Goal: Information Seeking & Learning: Find specific page/section

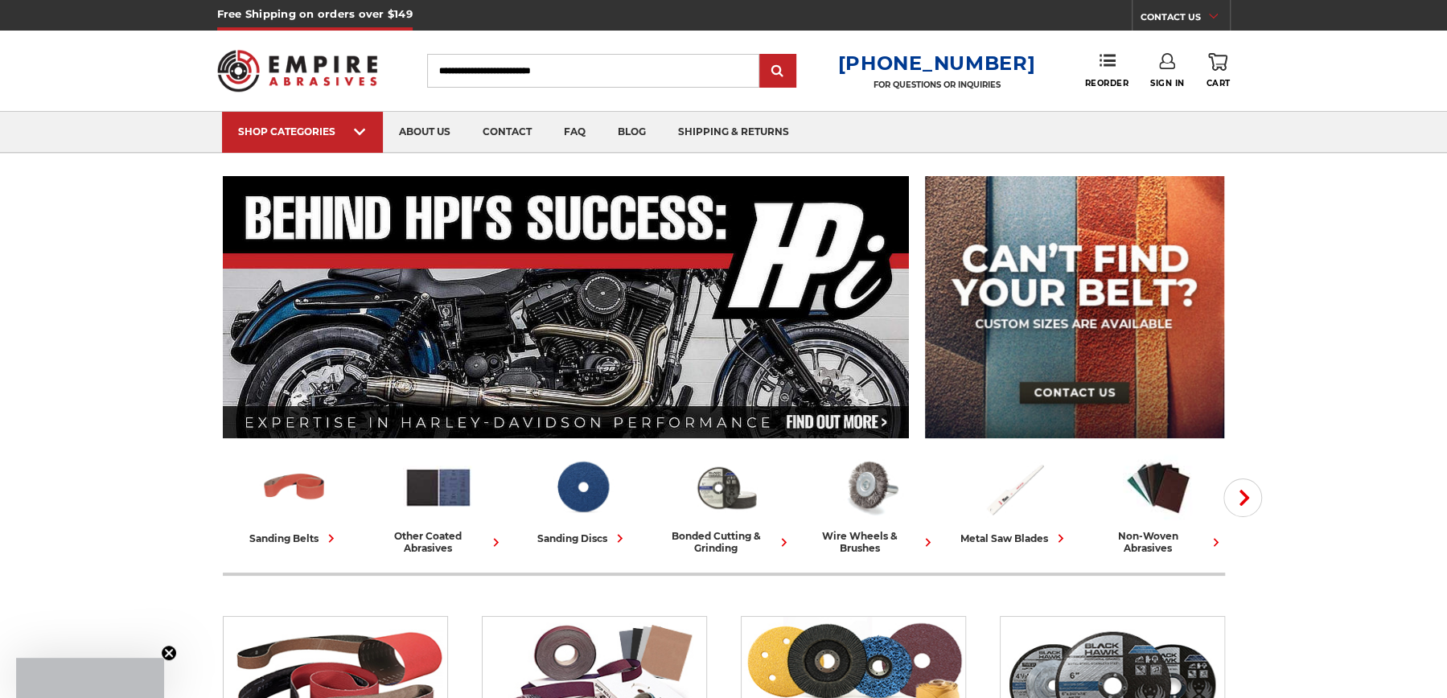
click at [466, 65] on input "Search" at bounding box center [593, 71] width 332 height 34
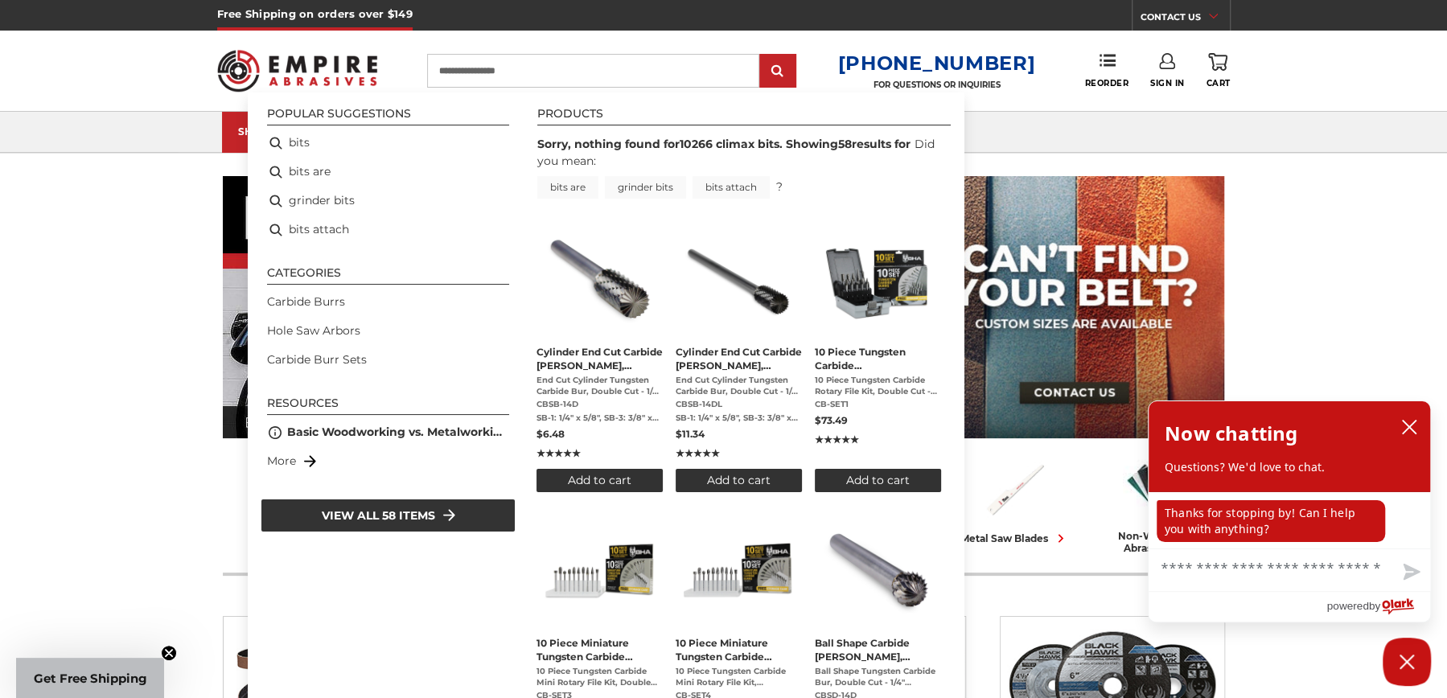
type input "****"
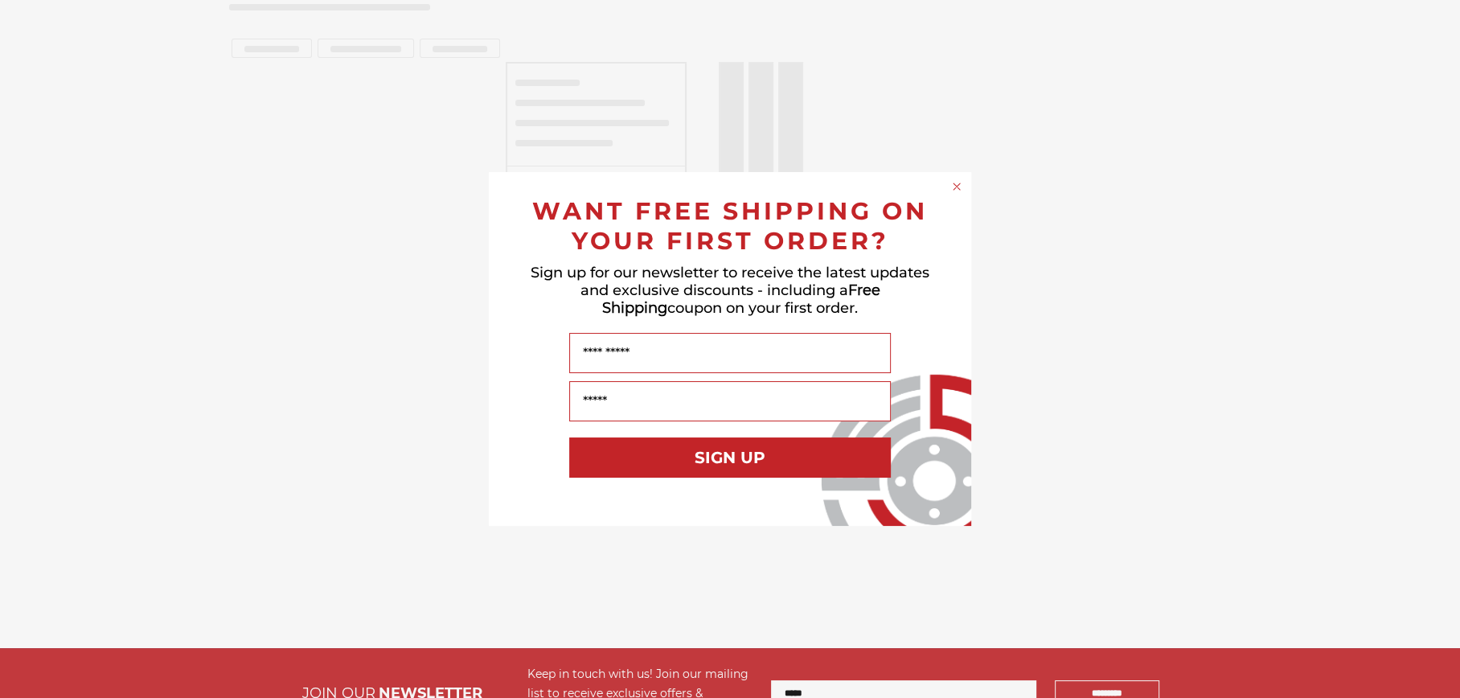
type input "****"
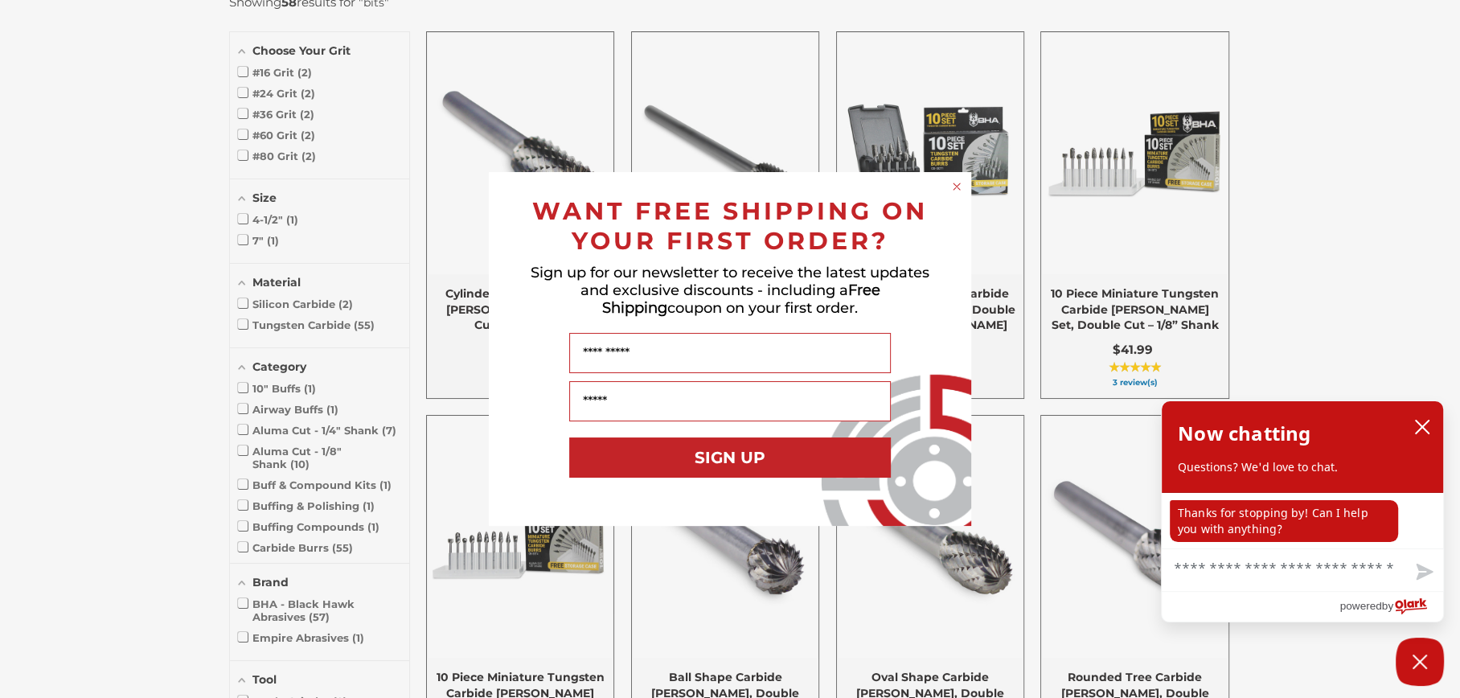
click at [954, 187] on circle "Close dialog" at bounding box center [957, 186] width 15 height 15
